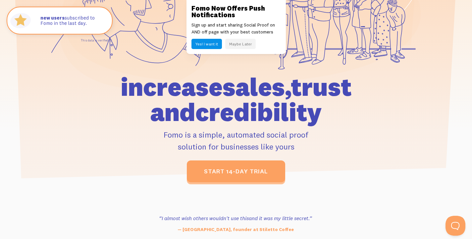
scroll to position [89, 0]
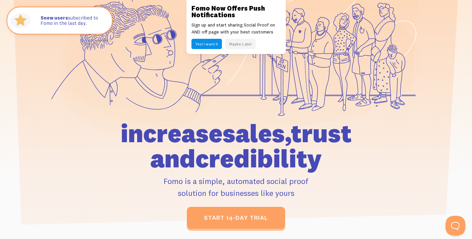
click at [233, 41] on button "Maybe Later" at bounding box center [240, 44] width 30 height 10
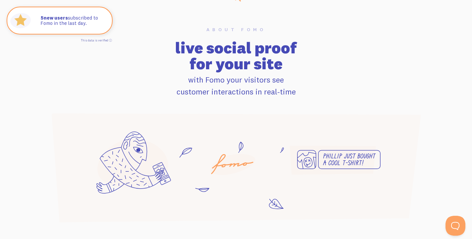
scroll to position [449, 0]
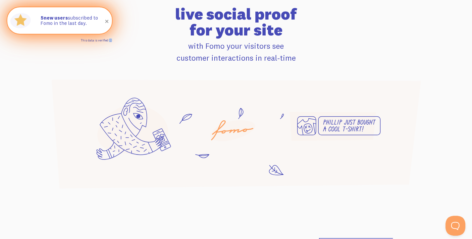
click at [111, 39] on link "This data is verified ⓘ" at bounding box center [96, 40] width 31 height 4
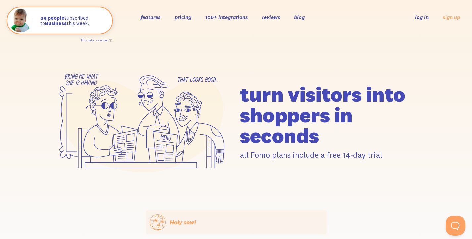
click at [154, 16] on link "features" at bounding box center [151, 17] width 20 height 7
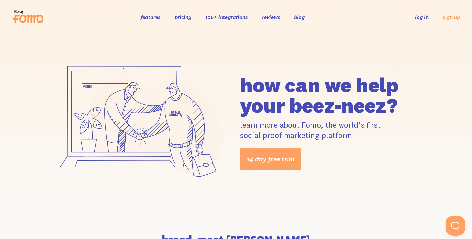
click at [185, 18] on link "pricing" at bounding box center [183, 17] width 17 height 7
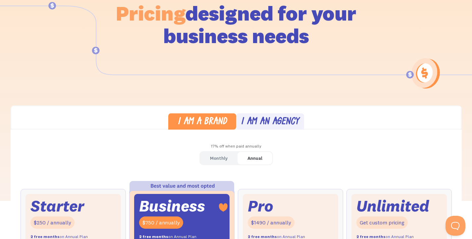
scroll to position [83, 0]
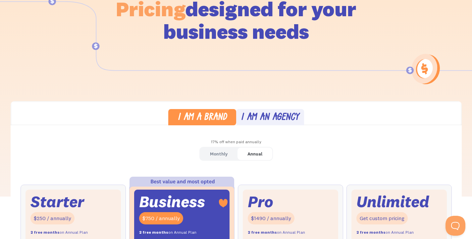
click at [255, 119] on div "I am an agency" at bounding box center [270, 118] width 58 height 10
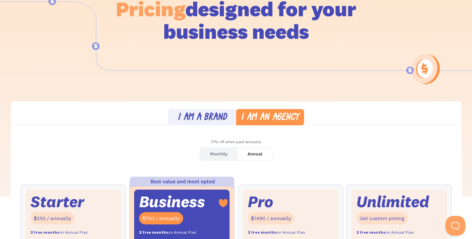
scroll to position [155, 0]
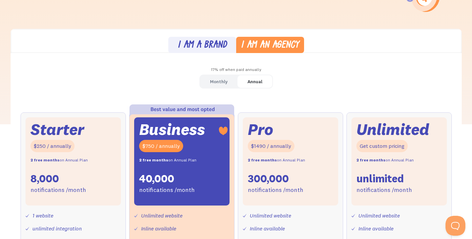
click at [216, 51] on link "I am a brand" at bounding box center [202, 45] width 68 height 16
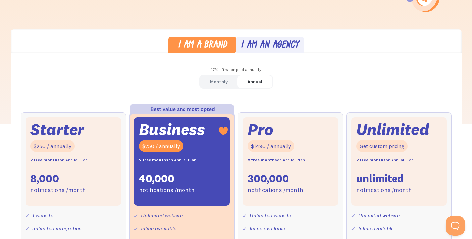
click at [253, 47] on div "I am an agency" at bounding box center [270, 46] width 58 height 10
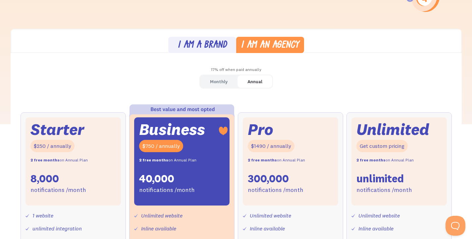
click at [219, 46] on div "I am a brand" at bounding box center [202, 46] width 49 height 10
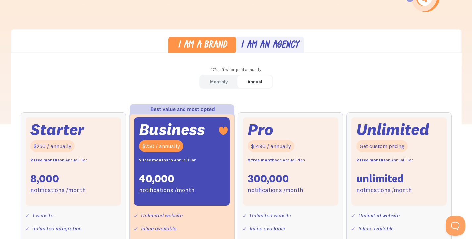
click at [250, 47] on div "I am an agency" at bounding box center [270, 46] width 58 height 10
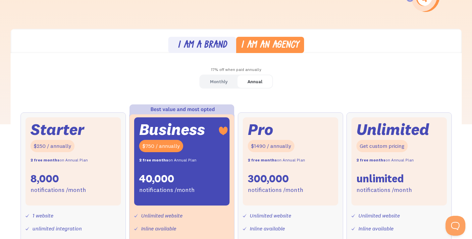
click at [183, 52] on link "I am a brand" at bounding box center [202, 45] width 68 height 16
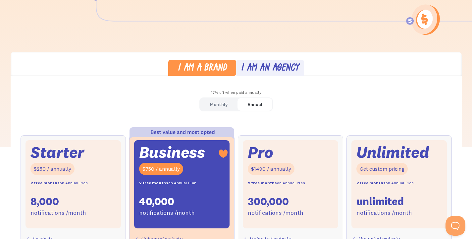
scroll to position [0, 0]
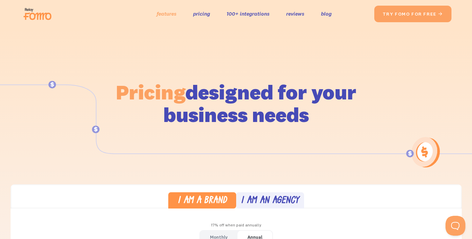
click at [171, 17] on link "features" at bounding box center [167, 14] width 20 height 10
